Goal: Task Accomplishment & Management: Complete application form

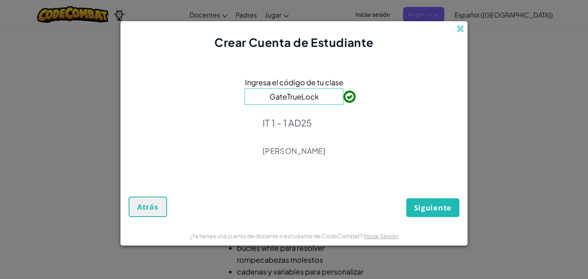
click at [409, 129] on div "Ingresa el código de tu clase GateTrueLock IT 1 - 1 AD25 [PERSON_NAME]" at bounding box center [294, 119] width 331 height 120
click at [449, 207] on span "Siguiente" at bounding box center [433, 208] width 38 height 10
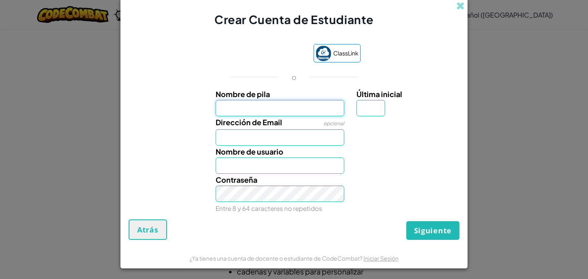
click at [304, 106] on input "Nombre de pila" at bounding box center [280, 108] width 129 height 16
click at [319, 108] on input "Nombre de pila" at bounding box center [280, 108] width 129 height 16
click at [380, 76] on div "ClassLink o Nombre de pila Última inicial Dirección de Email opcional Nombre de…" at bounding box center [294, 128] width 331 height 184
click at [319, 100] on input "Nombre de pila" at bounding box center [280, 108] width 129 height 16
click at [378, 95] on span "Última inicial" at bounding box center [380, 93] width 46 height 9
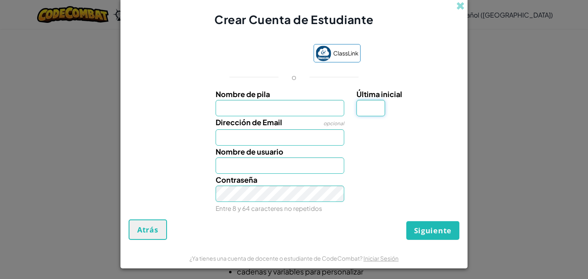
click at [378, 100] on input "Última inicial" at bounding box center [371, 108] width 29 height 16
click at [396, 83] on div "ClassLink o Nombre de pila Última inicial Dirección de Email opcional Nombre de…" at bounding box center [294, 128] width 331 height 184
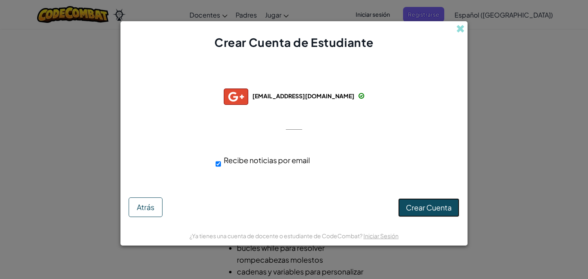
click at [423, 211] on span "Crear Cuenta" at bounding box center [429, 207] width 46 height 9
click at [423, 211] on button "Crear Cuenta" at bounding box center [428, 207] width 61 height 19
click at [154, 215] on button "Atrás" at bounding box center [146, 208] width 34 height 20
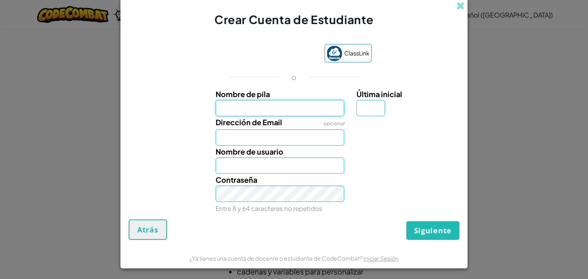
click at [258, 107] on input "Nombre de pila" at bounding box center [280, 108] width 129 height 16
type input "[PERSON_NAME]"
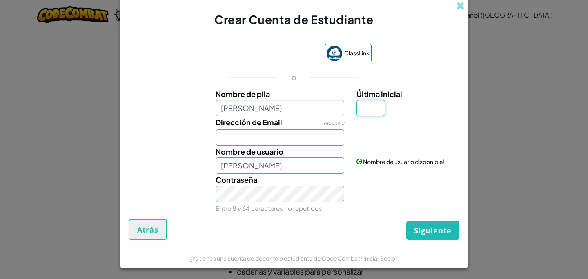
click at [366, 110] on input "Última inicial" at bounding box center [371, 108] width 29 height 16
type input "a"
type input "[PERSON_NAME]"
click at [303, 115] on input "[PERSON_NAME]" at bounding box center [280, 108] width 129 height 16
type input "Iñak"
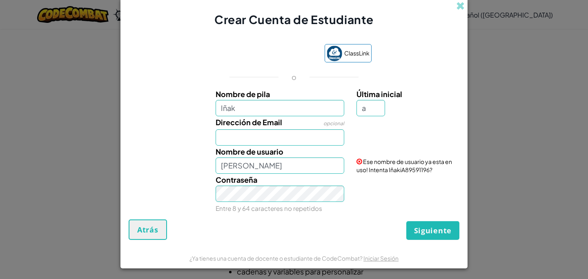
type input "IñakA"
click at [363, 140] on div "Dirección de Email opcional" at bounding box center [294, 130] width 339 height 29
click at [320, 108] on input "Iñak" at bounding box center [280, 108] width 129 height 16
type input "[PERSON_NAME]"
type input "IñakIA"
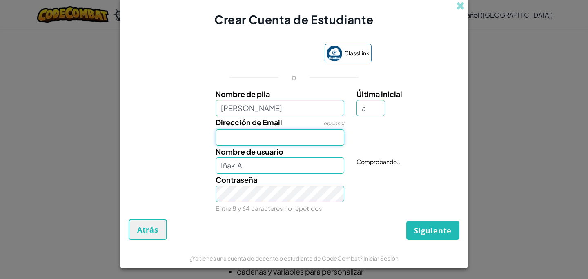
click at [330, 139] on input "Dirección de Email" at bounding box center [280, 137] width 129 height 16
type input "[EMAIL_ADDRESS][DOMAIN_NAME]"
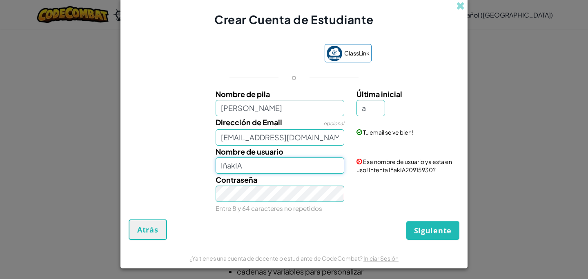
click at [274, 166] on input "IñakIA" at bounding box center [280, 166] width 129 height 16
type input "IñakiConnor2606"
click at [371, 107] on input "a" at bounding box center [371, 108] width 29 height 16
type input "V"
type input "A"
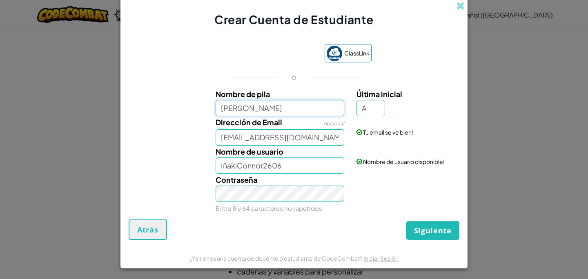
type input "IñakIA"
click at [305, 116] on input "[PERSON_NAME]" at bounding box center [280, 108] width 129 height 16
type input "[PERSON_NAME]"
click at [382, 176] on div "Contraseña Entre 8 y 64 caracteres no repetidos" at bounding box center [294, 194] width 339 height 40
click at [305, 160] on input "[PERSON_NAME]" at bounding box center [280, 166] width 129 height 16
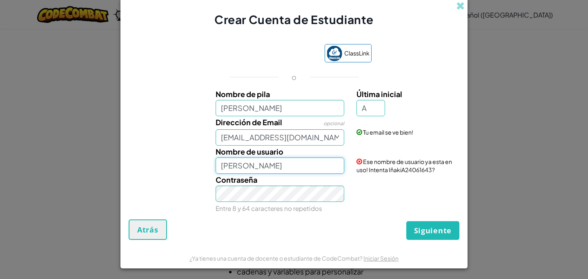
click at [305, 160] on input "[PERSON_NAME]" at bounding box center [280, 166] width 129 height 16
click at [258, 166] on input "[PERSON_NAME]" at bounding box center [280, 166] width 129 height 16
type input "IñakiConnor"
click at [426, 229] on span "Siguiente" at bounding box center [433, 231] width 38 height 10
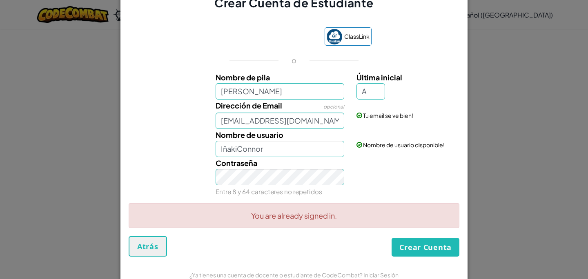
scroll to position [18, 0]
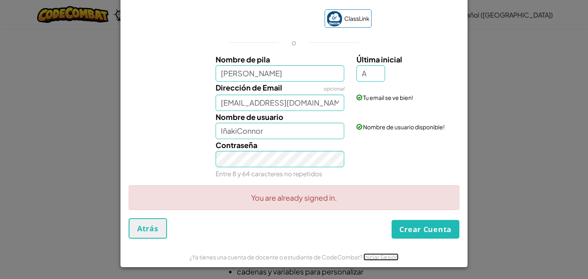
click at [372, 258] on link "Iniciar Sesión" at bounding box center [380, 257] width 35 height 7
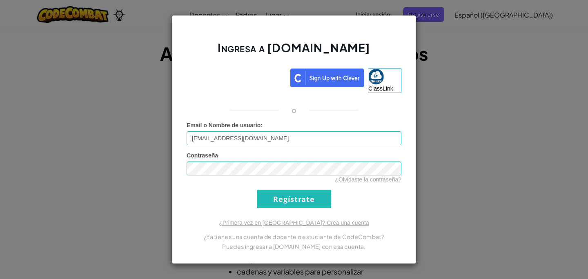
click at [252, 180] on div "¿Olvidaste la contraseña?" at bounding box center [294, 180] width 215 height 8
click at [267, 200] on input "Regístrate" at bounding box center [294, 199] width 74 height 18
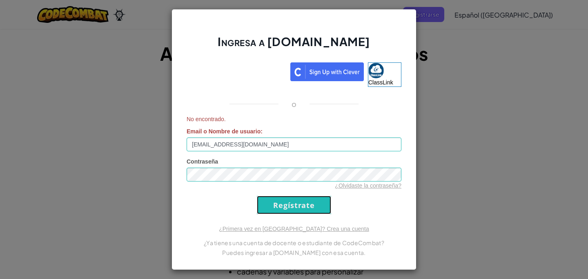
click at [281, 209] on input "Regístrate" at bounding box center [294, 205] width 74 height 18
click at [305, 195] on form "No encontrado. Email o Nombre de usuario : [EMAIL_ADDRESS][DOMAIN_NAME] Contras…" at bounding box center [294, 164] width 215 height 99
click at [305, 206] on input "Regístrate" at bounding box center [294, 205] width 74 height 18
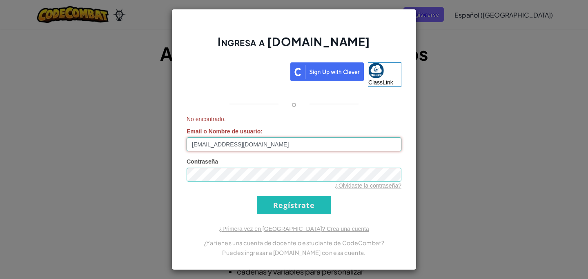
click at [323, 141] on input "[EMAIL_ADDRESS][DOMAIN_NAME]" at bounding box center [294, 145] width 215 height 14
click at [316, 223] on div "Ingresa a [DOMAIN_NAME] ClassLink o No encontrado. Email o Nombre de usuario : …" at bounding box center [294, 139] width 245 height 261
click at [317, 234] on div "¿Primera vez en [GEOGRAPHIC_DATA]? Crea una cuenta ¿Ya tienes una cuenta de doc…" at bounding box center [294, 241] width 215 height 33
click at [317, 233] on div "¿Primera vez en [GEOGRAPHIC_DATA]? Crea una cuenta ¿Ya tienes una cuenta de doc…" at bounding box center [294, 241] width 215 height 33
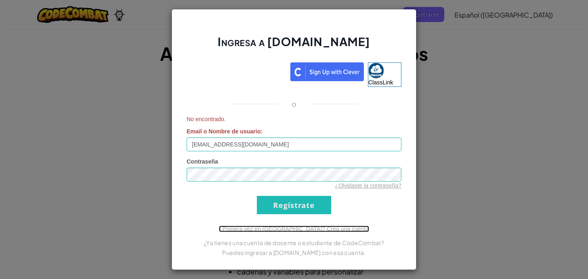
click at [319, 232] on link "¿Primera vez en [GEOGRAPHIC_DATA]? Crea una cuenta" at bounding box center [294, 229] width 150 height 7
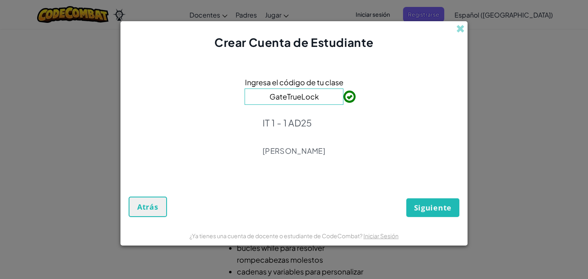
click at [353, 164] on div "Ingresa el código de tu clase GateTrueLock IT 1 - 1 AD25 [PERSON_NAME]" at bounding box center [294, 119] width 331 height 120
click at [419, 201] on button "Siguiente" at bounding box center [432, 207] width 53 height 19
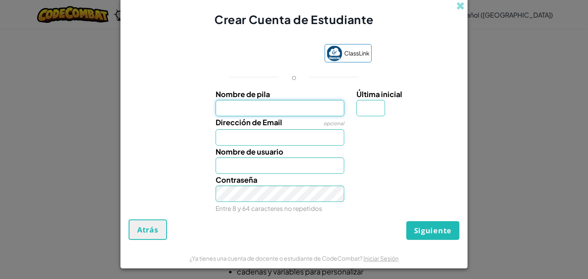
scroll to position [1, 0]
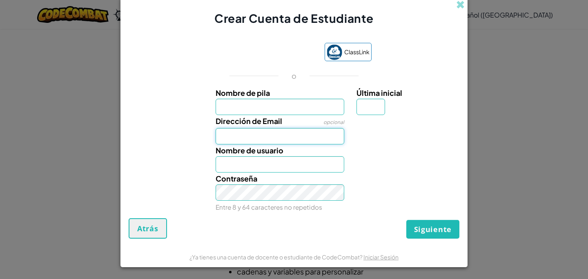
click at [276, 133] on input "Dirección de Email" at bounding box center [280, 136] width 129 height 16
click at [365, 112] on input "Última inicial" at bounding box center [371, 107] width 29 height 16
click at [375, 182] on div "Contraseña Entre 8 y 64 caracteres no repetidos" at bounding box center [294, 193] width 339 height 40
click at [460, 6] on span at bounding box center [460, 4] width 9 height 9
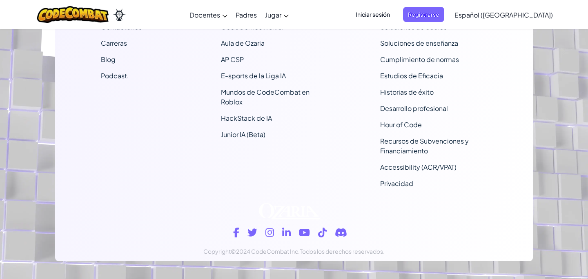
scroll to position [515, 0]
